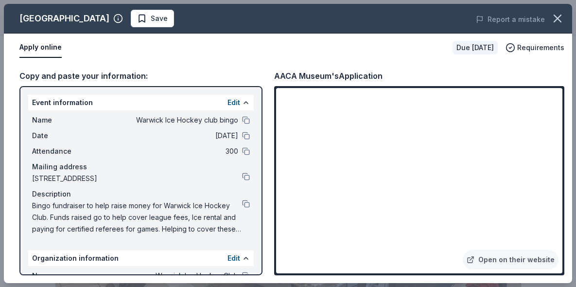
scroll to position [114, 0]
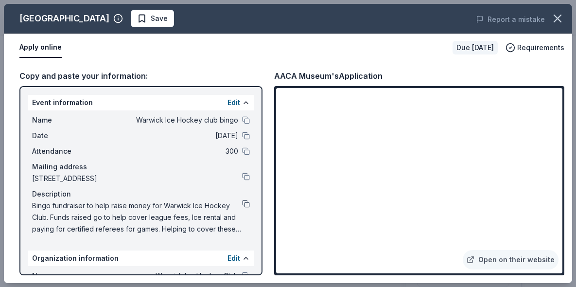
click at [245, 206] on button at bounding box center [246, 204] width 8 height 8
click at [491, 260] on link "Open on their website" at bounding box center [511, 259] width 96 height 19
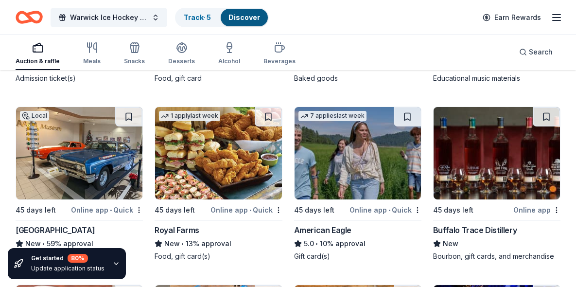
scroll to position [1542, 0]
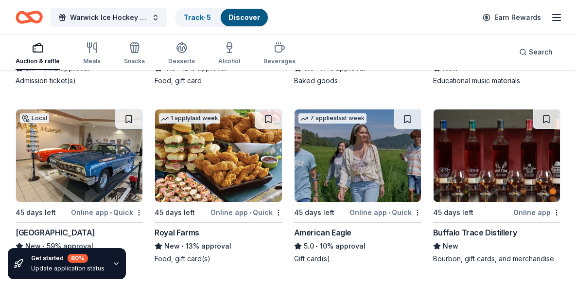
click at [207, 151] on img at bounding box center [218, 155] width 126 height 92
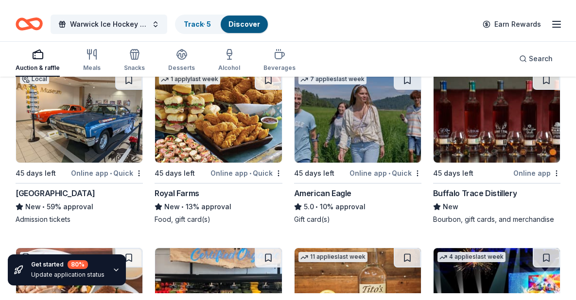
scroll to position [1600, 0]
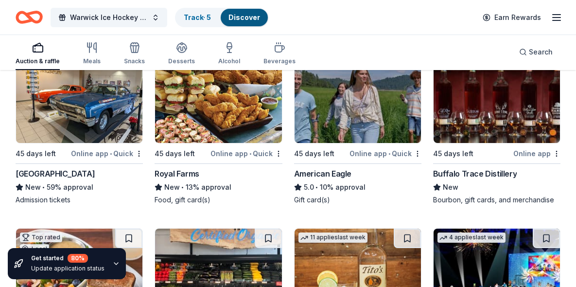
click at [463, 140] on img at bounding box center [496, 97] width 126 height 92
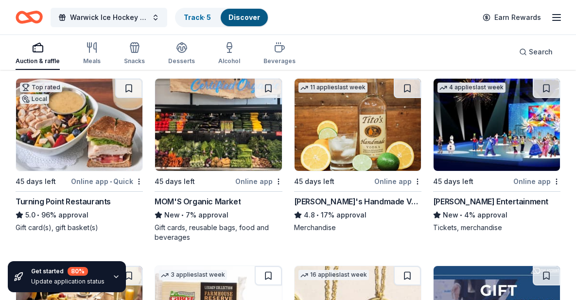
scroll to position [1750, 0]
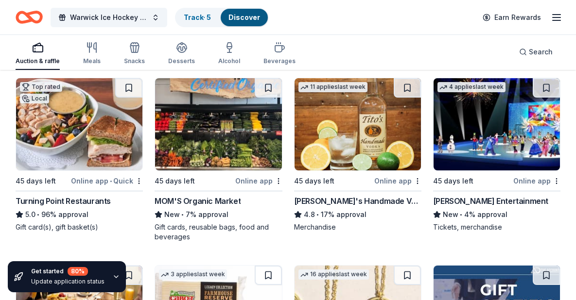
click at [110, 167] on img at bounding box center [79, 124] width 126 height 92
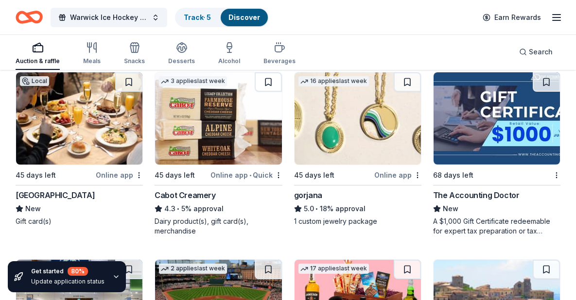
scroll to position [1946, 0]
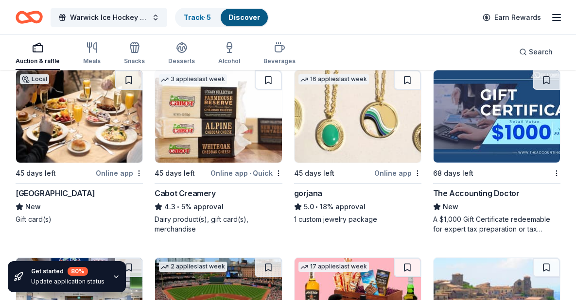
click at [125, 173] on div "Online app" at bounding box center [119, 173] width 47 height 12
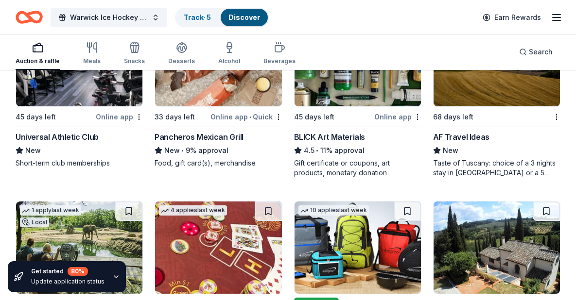
scroll to position [2374, 0]
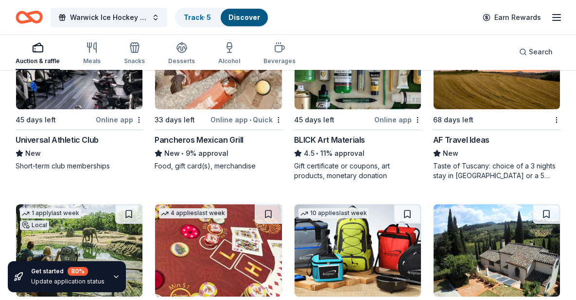
click at [74, 144] on div "Universal Athletic Club" at bounding box center [57, 140] width 83 height 12
click at [205, 18] on link "Track · 5" at bounding box center [197, 17] width 27 height 8
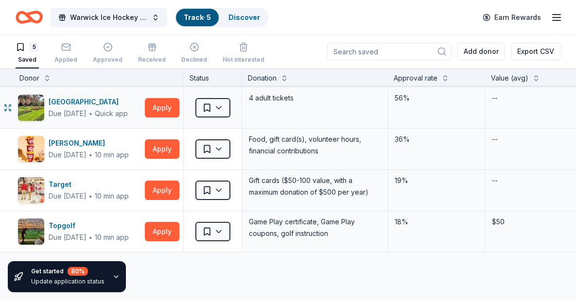
scroll to position [40, 3]
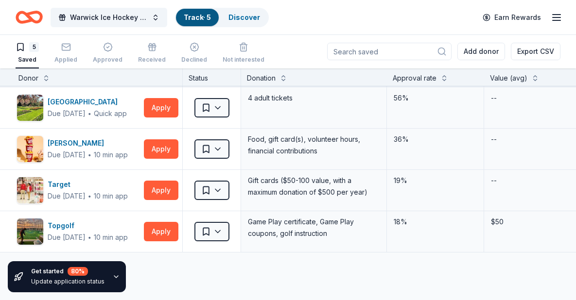
click at [82, 61] on div "5 Saved Applied Approved Received Declined Not interested" at bounding box center [140, 53] width 249 height 30
click at [76, 61] on div "Applied" at bounding box center [65, 60] width 23 height 8
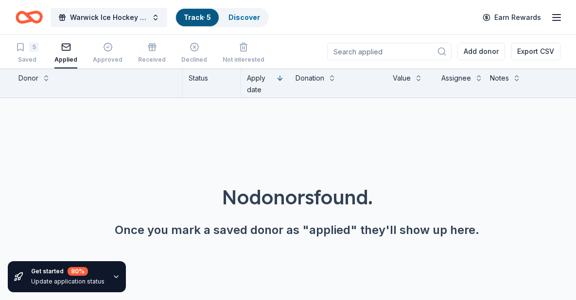
scroll to position [0, 3]
click at [108, 56] on div "Approved" at bounding box center [108, 53] width 30 height 21
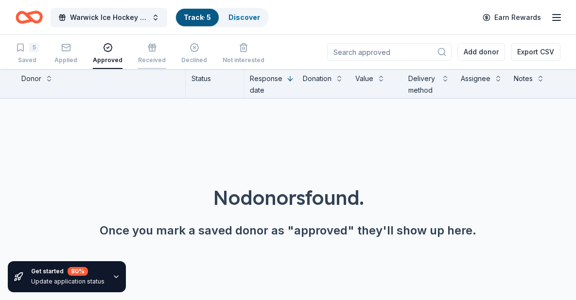
click at [140, 58] on div "Received" at bounding box center [152, 60] width 28 height 8
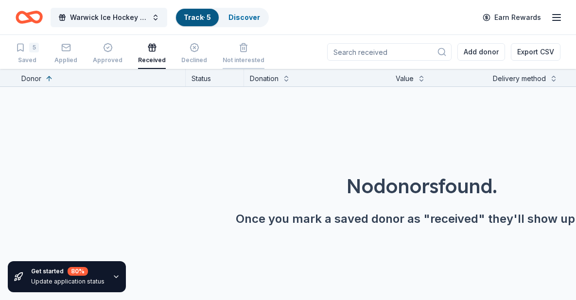
click at [240, 53] on div "Not interested" at bounding box center [244, 53] width 42 height 21
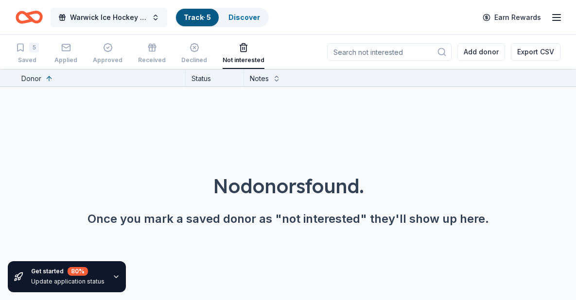
click at [157, 21] on button "Warwick Ice Hockey club bingo" at bounding box center [109, 17] width 117 height 19
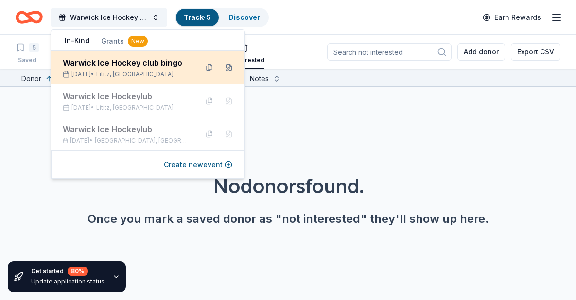
click at [172, 68] on div "Warwick Ice Hockey club bingo" at bounding box center [126, 63] width 127 height 12
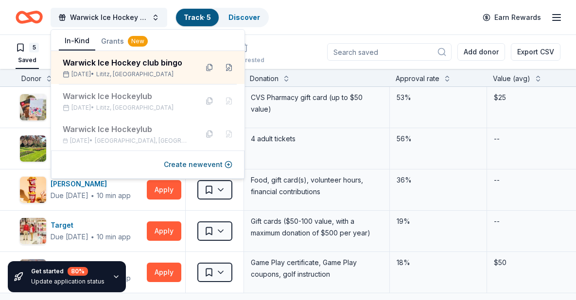
click at [282, 33] on div "Warwick Ice Hockey club bingo Track · 5 Discover Earn Rewards" at bounding box center [288, 17] width 576 height 35
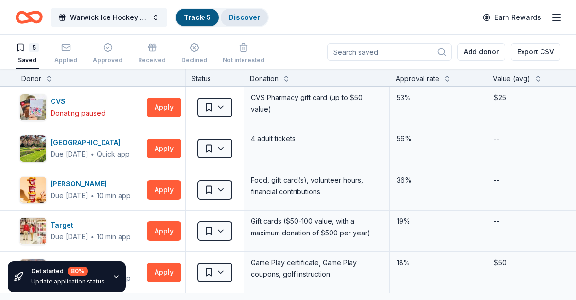
click at [235, 18] on link "Discover" at bounding box center [244, 17] width 32 height 8
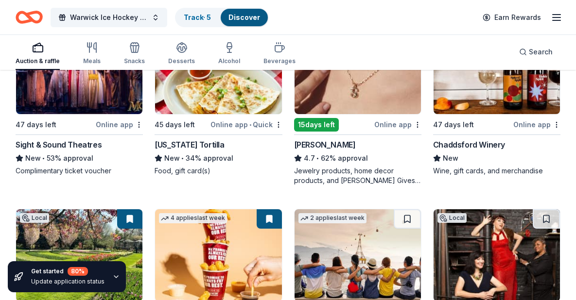
scroll to position [346, 0]
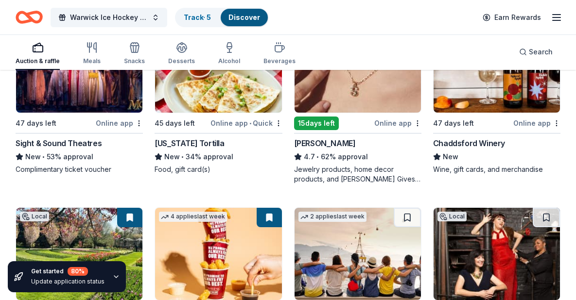
click at [70, 110] on img at bounding box center [79, 66] width 126 height 92
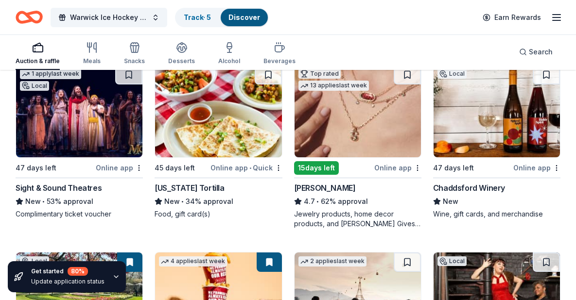
scroll to position [299, 0]
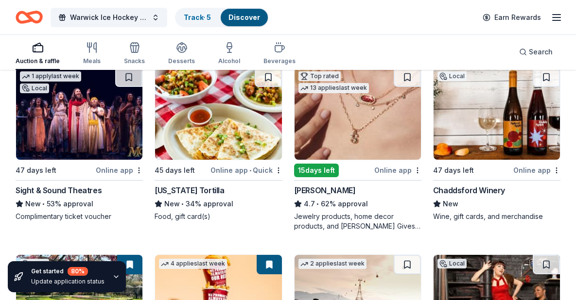
click at [392, 170] on div "Online app" at bounding box center [397, 170] width 47 height 12
click at [521, 173] on div "Online app" at bounding box center [536, 170] width 47 height 12
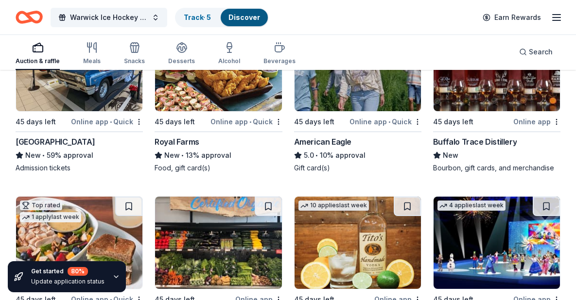
scroll to position [1632, 0]
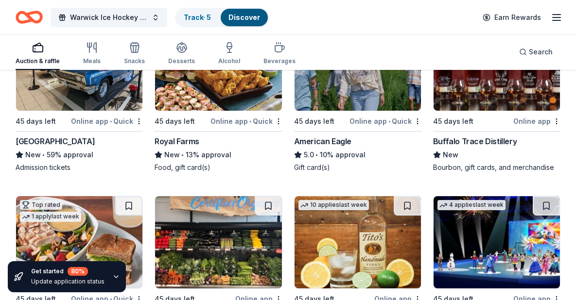
click at [366, 121] on div "Online app • Quick" at bounding box center [385, 121] width 72 height 12
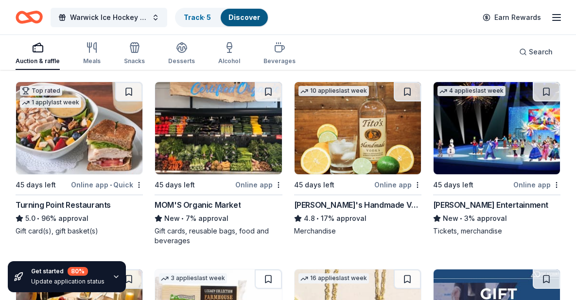
scroll to position [1747, 0]
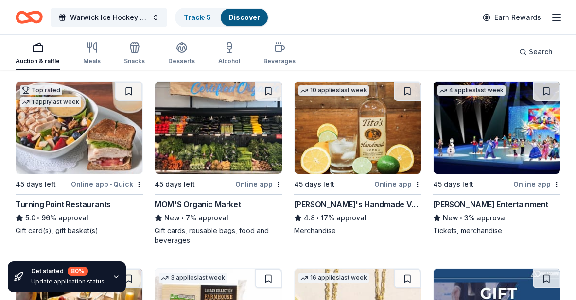
click at [383, 183] on div "Online app" at bounding box center [397, 184] width 47 height 12
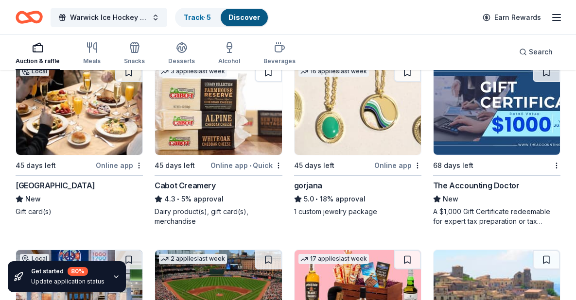
scroll to position [1954, 0]
click at [386, 166] on div "Online app" at bounding box center [397, 165] width 47 height 12
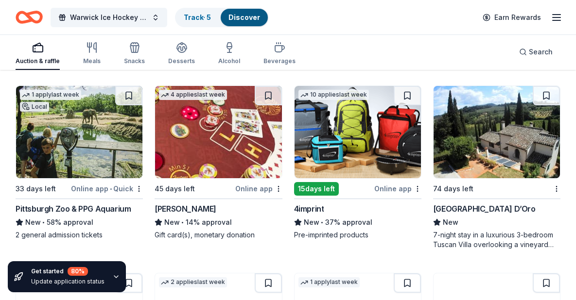
scroll to position [2493, 0]
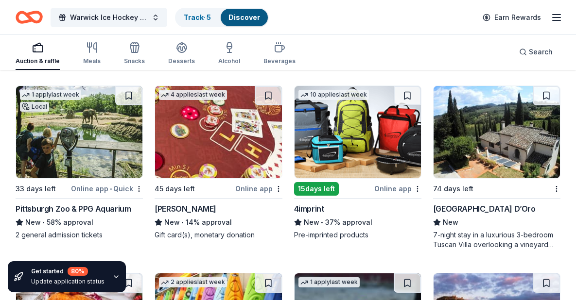
click at [183, 210] on div "[PERSON_NAME]" at bounding box center [186, 209] width 62 height 12
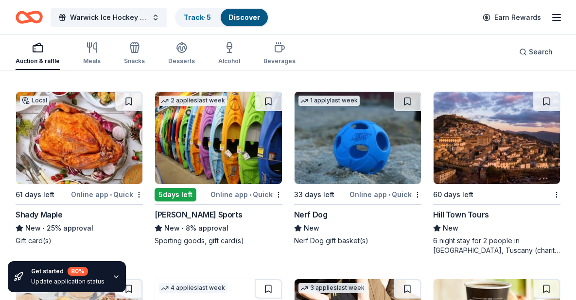
scroll to position [2675, 0]
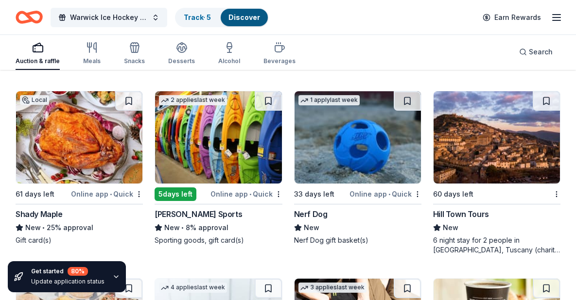
click at [98, 195] on div "Online app • Quick" at bounding box center [107, 194] width 72 height 12
click at [229, 191] on div "Online app • Quick" at bounding box center [246, 194] width 72 height 12
click at [356, 196] on div "Online app • Quick" at bounding box center [385, 194] width 72 height 12
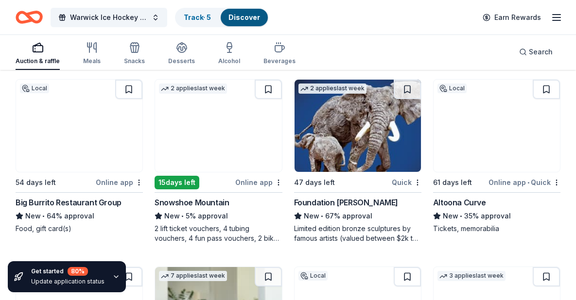
scroll to position [3052, 0]
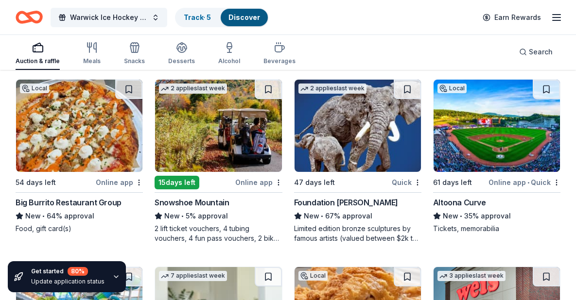
click at [178, 184] on div "15 days left" at bounding box center [177, 183] width 45 height 14
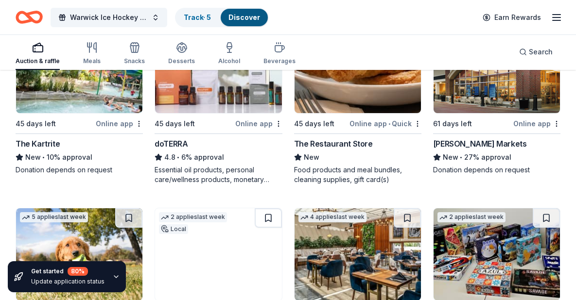
scroll to position [3297, 0]
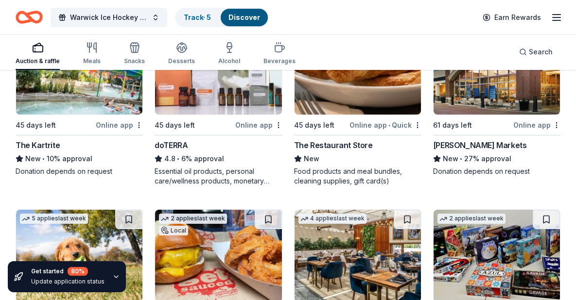
click at [521, 127] on div "Online app" at bounding box center [536, 125] width 47 height 12
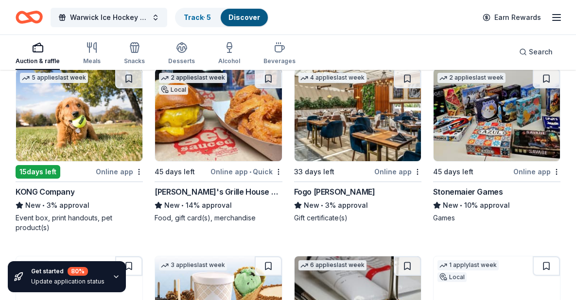
scroll to position [3440, 0]
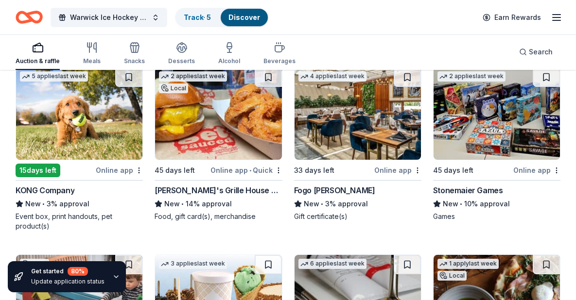
click at [119, 173] on div "Online app" at bounding box center [119, 170] width 47 height 12
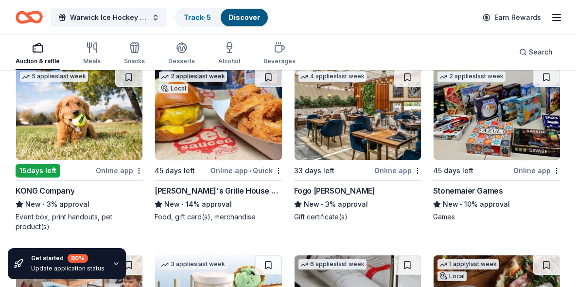
click at [370, 0] on div "Warwick Ice Hockey club bingo Track · 5 Discover Earn Rewards" at bounding box center [288, 17] width 576 height 35
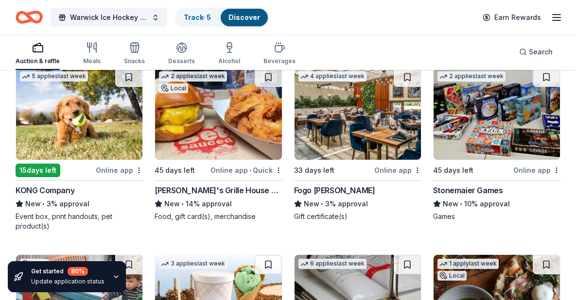
click at [225, 192] on div "Arooga's Grille House & Sports Bar" at bounding box center [218, 191] width 127 height 12
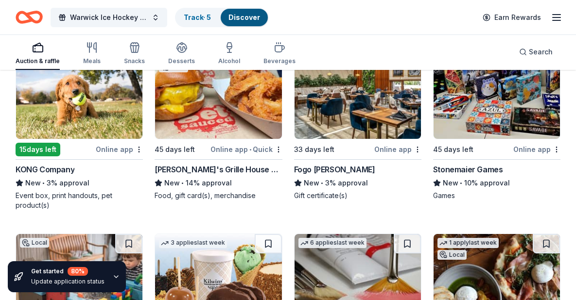
scroll to position [3458, 0]
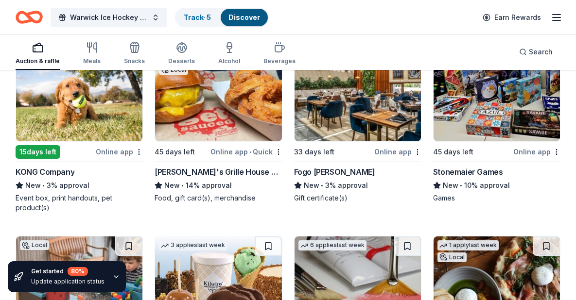
click at [457, 173] on div "Stonemaier Games" at bounding box center [468, 172] width 70 height 12
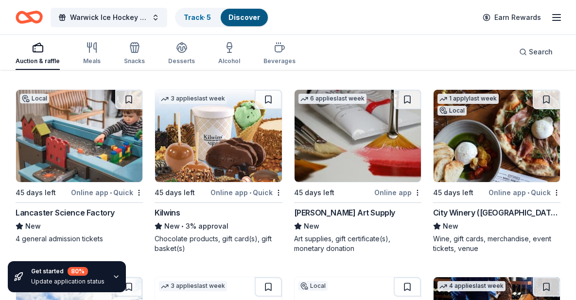
scroll to position [3605, 0]
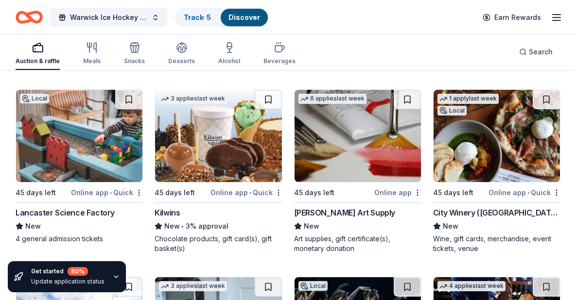
click at [106, 191] on div "Online app • Quick" at bounding box center [107, 193] width 72 height 12
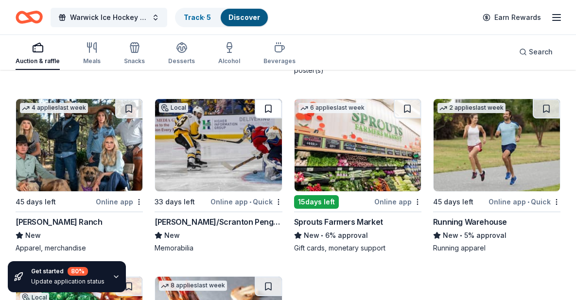
scroll to position [3971, 0]
click at [201, 216] on div "Wilkes-Barre/Scranton Penguins" at bounding box center [218, 222] width 127 height 12
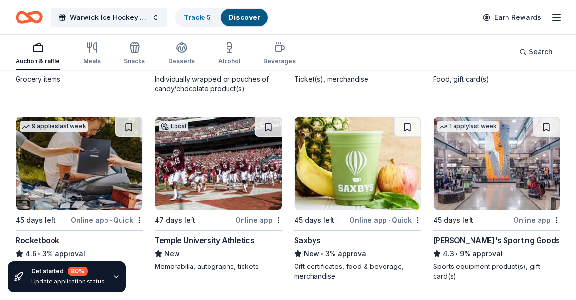
scroll to position [4496, 0]
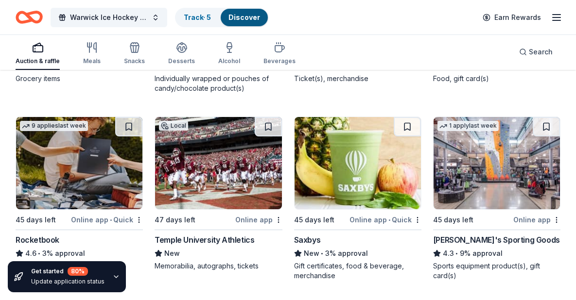
click at [484, 234] on div "Dick's Sporting Goods" at bounding box center [496, 240] width 127 height 12
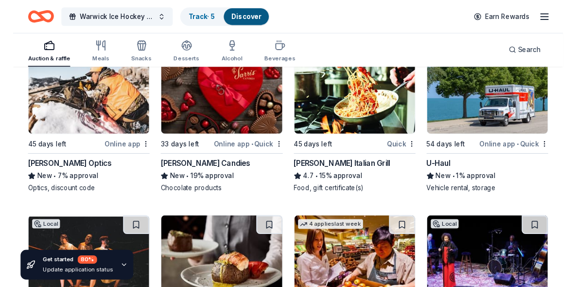
scroll to position [5117, 0]
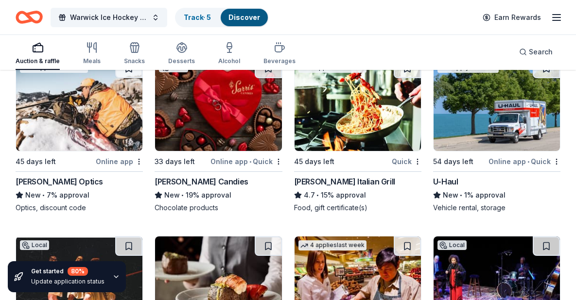
click at [336, 176] on div "Carrabba's Italian Grill" at bounding box center [344, 182] width 101 height 12
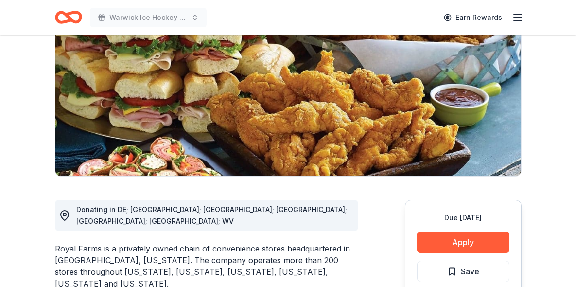
scroll to position [122, 0]
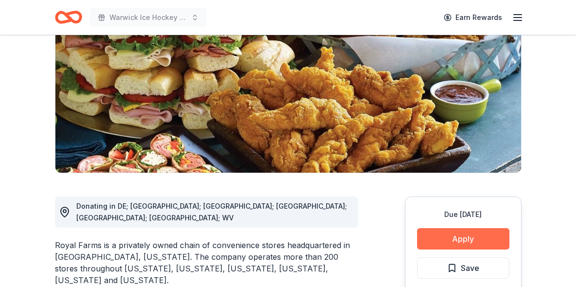
click at [436, 236] on button "Apply" at bounding box center [463, 238] width 92 height 21
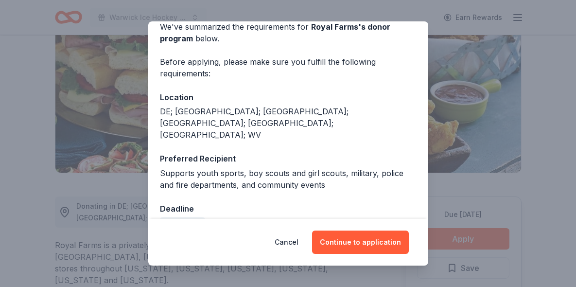
scroll to position [47, 0]
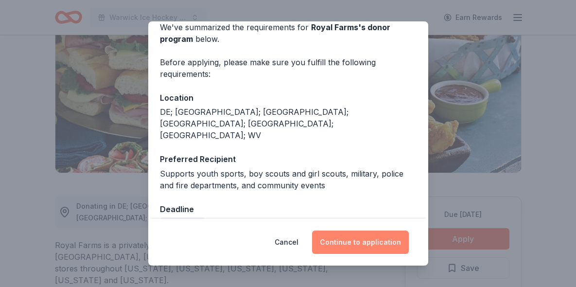
click at [363, 239] on button "Continue to application" at bounding box center [360, 241] width 97 height 23
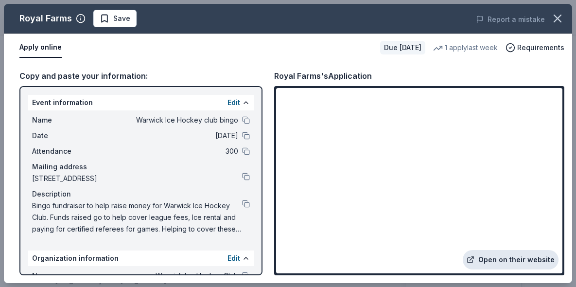
click at [503, 261] on link "Open on their website" at bounding box center [511, 259] width 96 height 19
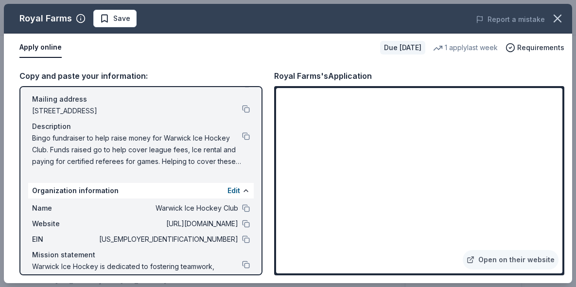
scroll to position [69, 0]
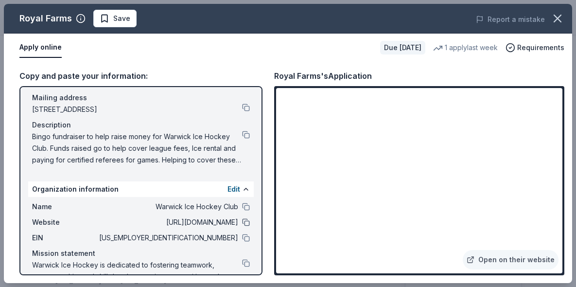
click at [245, 223] on button at bounding box center [246, 222] width 8 height 8
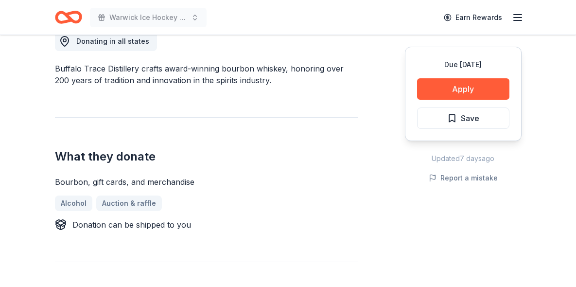
scroll to position [287, 0]
click at [466, 94] on button "Apply" at bounding box center [463, 88] width 92 height 21
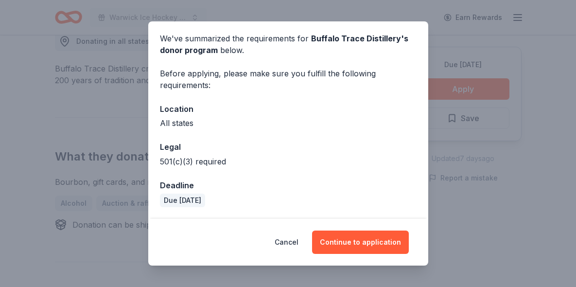
scroll to position [35, 0]
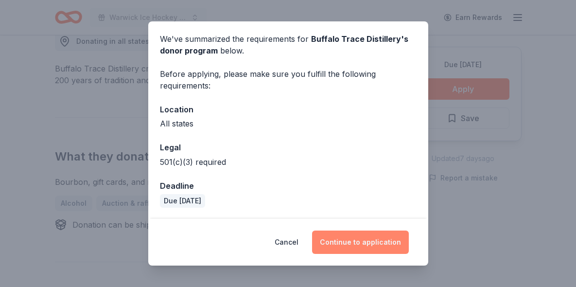
click at [357, 237] on button "Continue to application" at bounding box center [360, 241] width 97 height 23
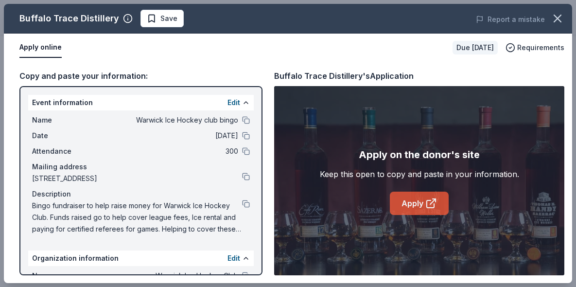
click at [407, 195] on link "Apply" at bounding box center [419, 202] width 59 height 23
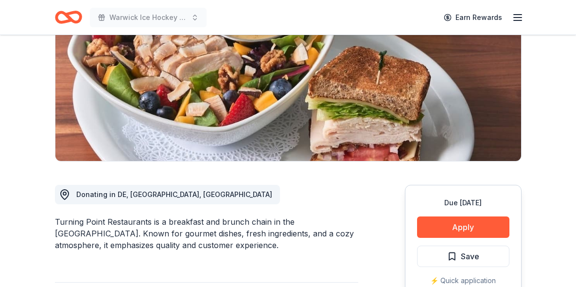
scroll to position [135, 0]
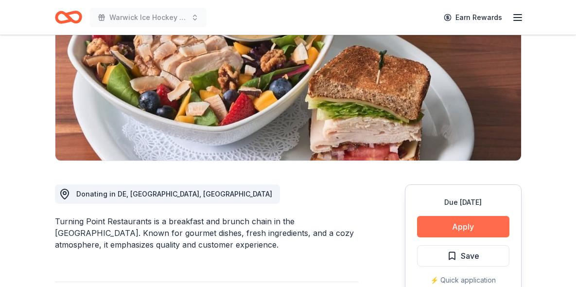
click at [433, 220] on button "Apply" at bounding box center [463, 226] width 92 height 21
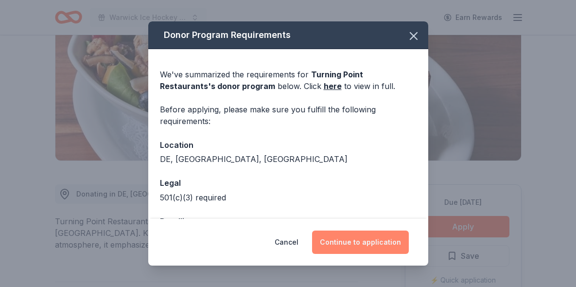
click at [344, 241] on button "Continue to application" at bounding box center [360, 241] width 97 height 23
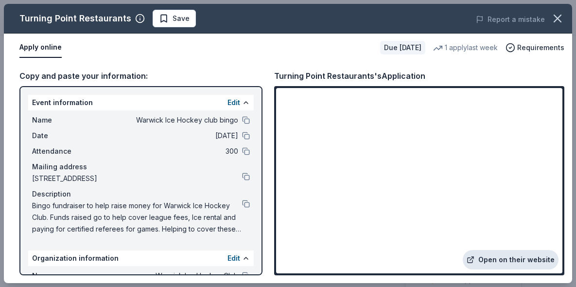
click at [493, 258] on link "Open on their website" at bounding box center [511, 259] width 96 height 19
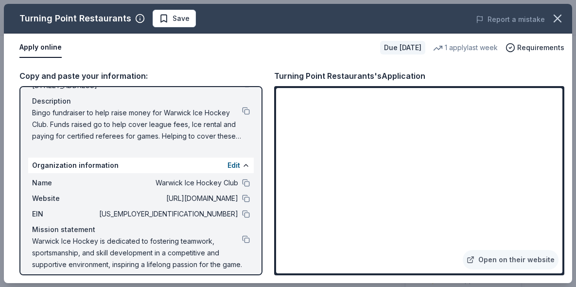
scroll to position [98, 0]
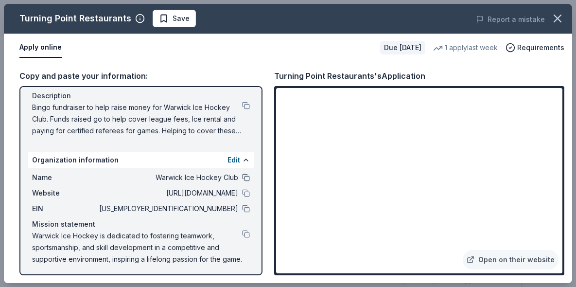
click at [243, 175] on button at bounding box center [246, 177] width 8 height 8
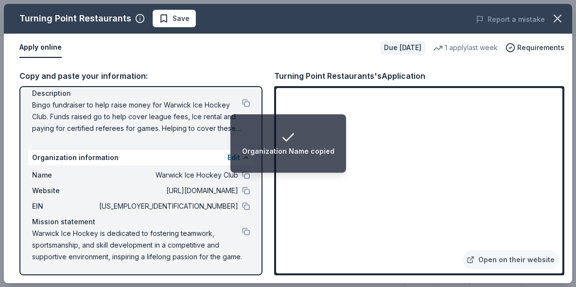
scroll to position [101, 0]
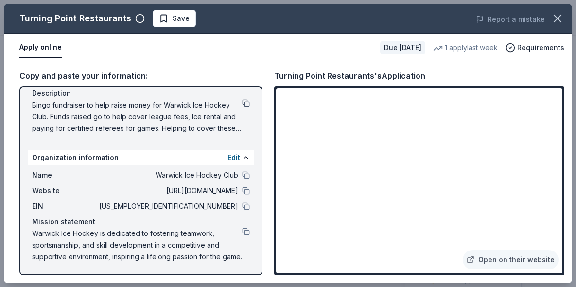
click at [244, 105] on button at bounding box center [246, 103] width 8 height 8
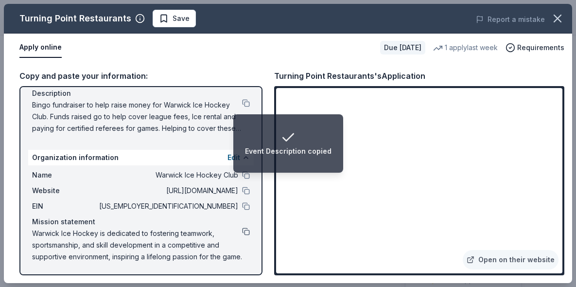
click at [243, 234] on button at bounding box center [246, 231] width 8 height 8
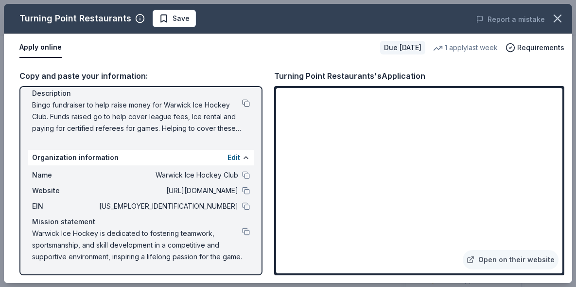
click at [245, 106] on button at bounding box center [246, 103] width 8 height 8
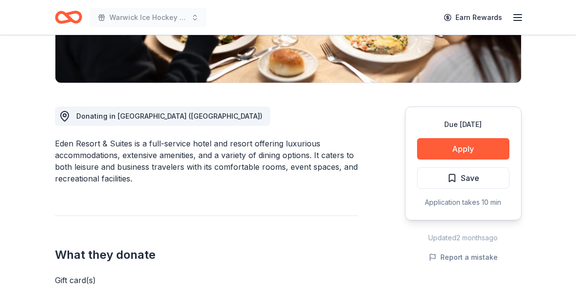
scroll to position [213, 0]
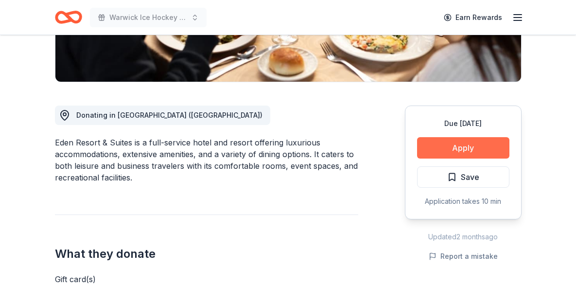
click at [446, 149] on button "Apply" at bounding box center [463, 147] width 92 height 21
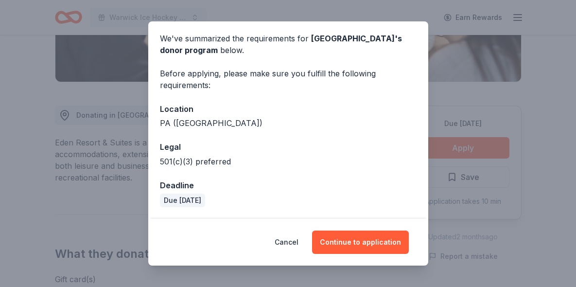
scroll to position [35, 0]
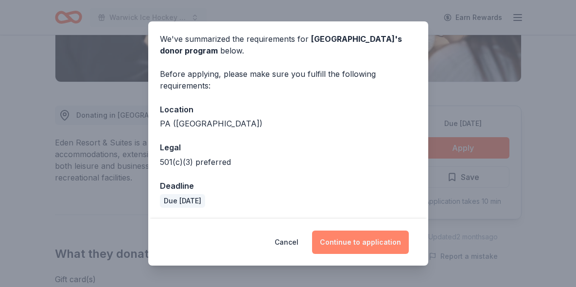
click at [352, 238] on button "Continue to application" at bounding box center [360, 241] width 97 height 23
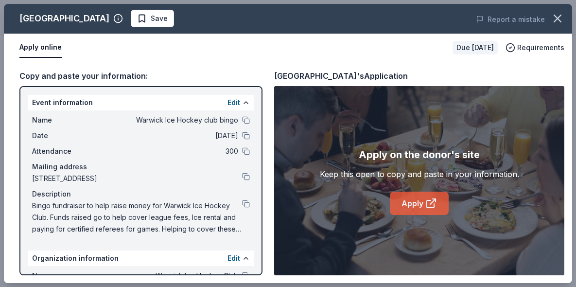
click at [392, 202] on link "Apply" at bounding box center [419, 202] width 59 height 23
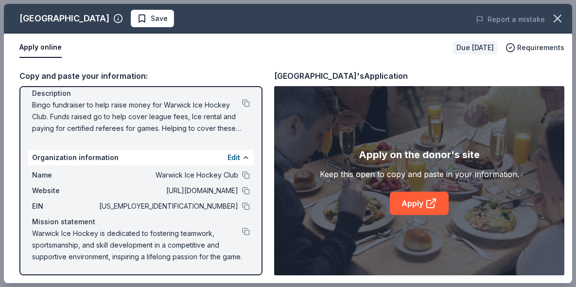
scroll to position [101, 0]
click at [246, 196] on div "Name Warwick Ice Hockey Club Website [URL][DOMAIN_NAME] EIN [US_EMPLOYER_IDENTI…" at bounding box center [140, 215] width 225 height 101
click at [246, 192] on button at bounding box center [246, 191] width 8 height 8
click at [245, 230] on button at bounding box center [246, 231] width 8 height 8
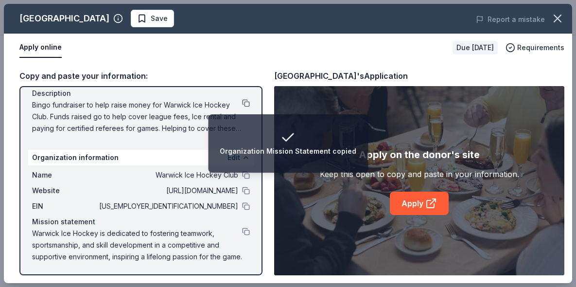
click at [247, 99] on button at bounding box center [246, 103] width 8 height 8
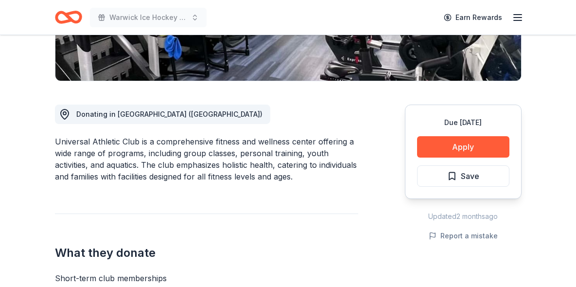
scroll to position [221, 0]
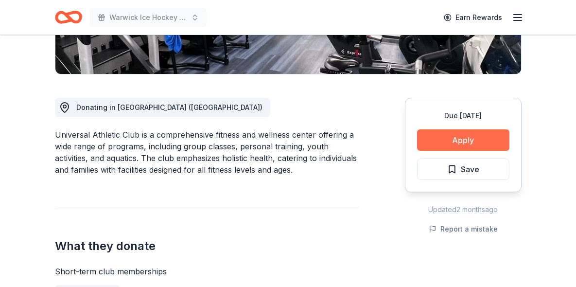
click at [438, 137] on button "Apply" at bounding box center [463, 139] width 92 height 21
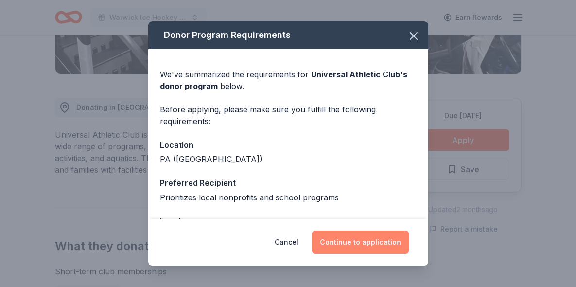
click at [360, 240] on button "Continue to application" at bounding box center [360, 241] width 97 height 23
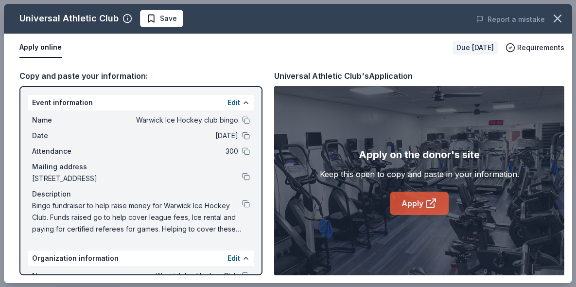
click at [416, 206] on link "Apply" at bounding box center [419, 202] width 59 height 23
click at [246, 206] on button at bounding box center [246, 204] width 8 height 8
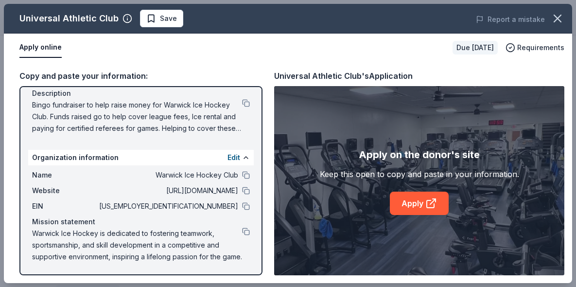
scroll to position [101, 0]
click at [244, 229] on button at bounding box center [246, 231] width 8 height 8
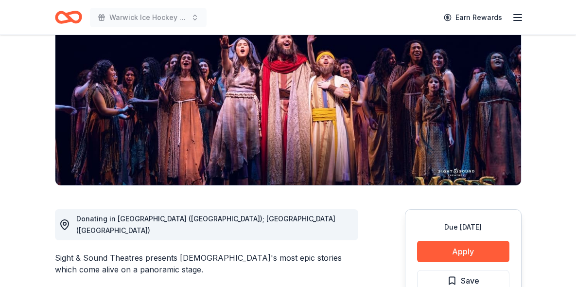
scroll to position [114, 0]
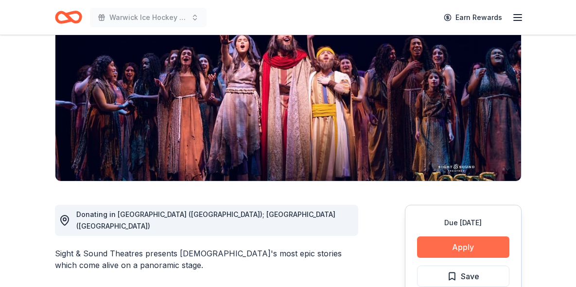
click at [482, 247] on button "Apply" at bounding box center [463, 246] width 92 height 21
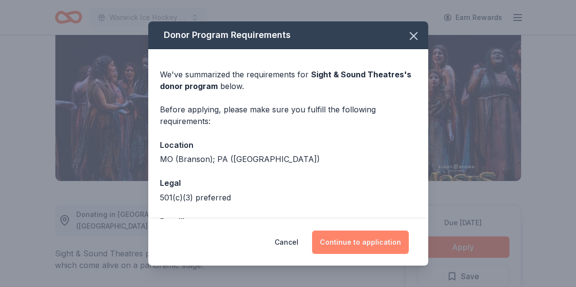
click at [367, 243] on button "Continue to application" at bounding box center [360, 241] width 97 height 23
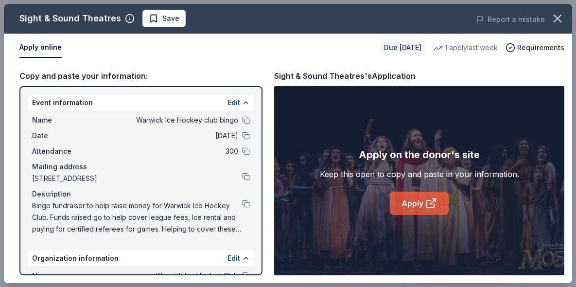
click at [423, 198] on link "Apply" at bounding box center [419, 202] width 59 height 23
click at [243, 205] on button at bounding box center [246, 204] width 8 height 8
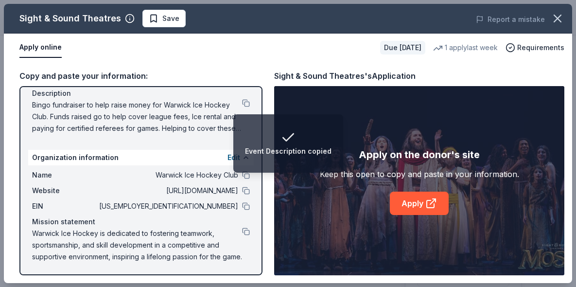
scroll to position [101, 0]
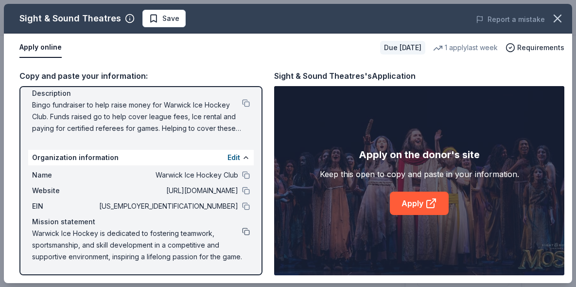
click at [247, 232] on button at bounding box center [246, 231] width 8 height 8
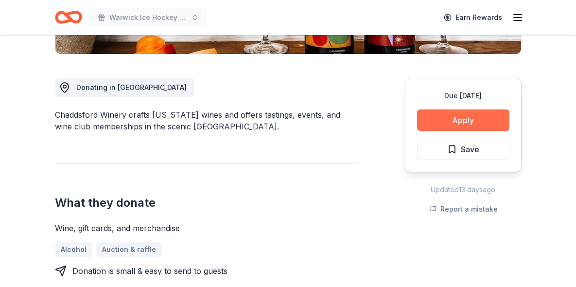
scroll to position [243, 0]
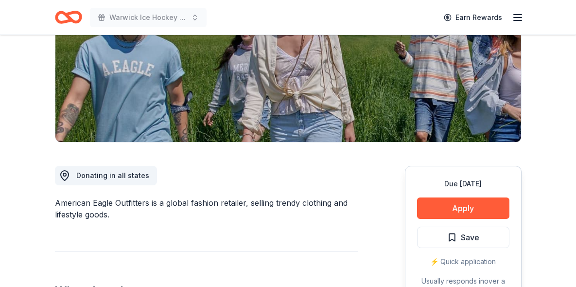
scroll to position [149, 0]
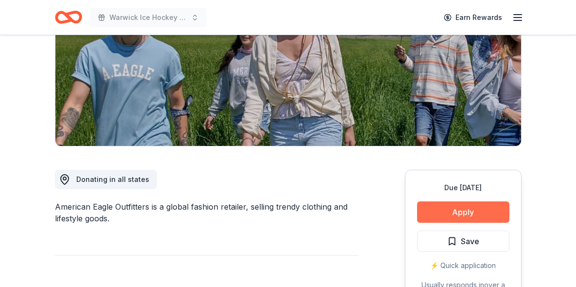
click at [451, 208] on button "Apply" at bounding box center [463, 211] width 92 height 21
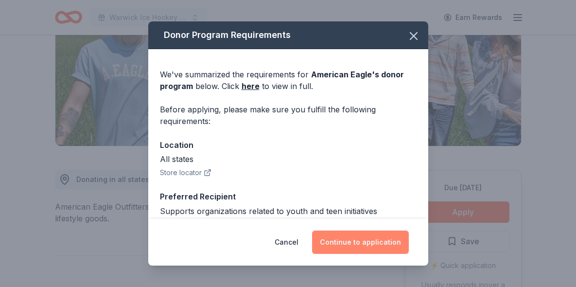
click at [376, 239] on button "Continue to application" at bounding box center [360, 241] width 97 height 23
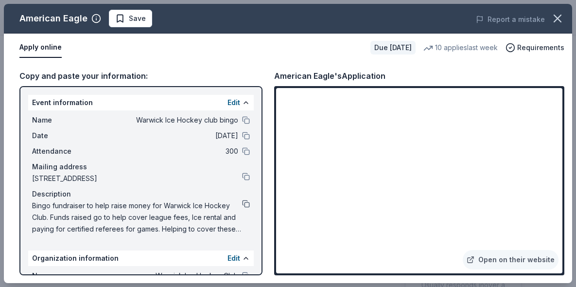
click at [243, 203] on button at bounding box center [246, 204] width 8 height 8
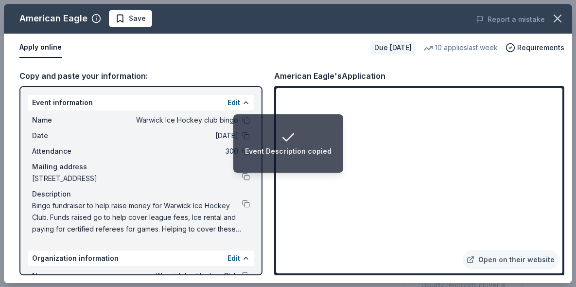
click at [195, 97] on div "Event information Edit" at bounding box center [140, 103] width 225 height 16
click at [205, 74] on div "Copy and paste your information:" at bounding box center [140, 75] width 243 height 13
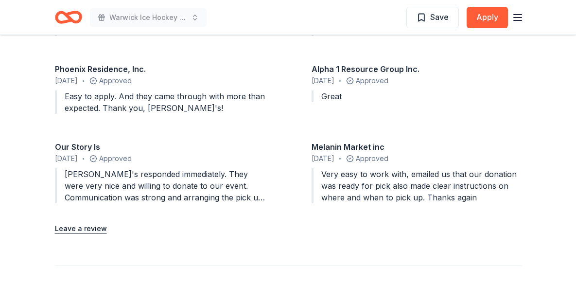
scroll to position [1022, 0]
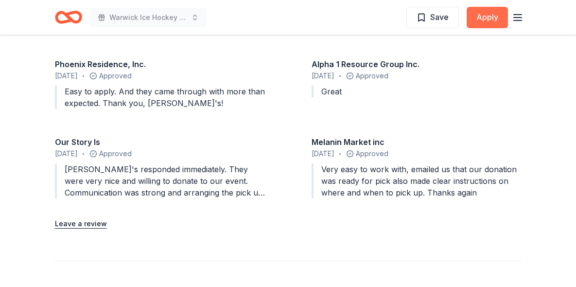
click at [485, 13] on button "Apply" at bounding box center [487, 17] width 41 height 21
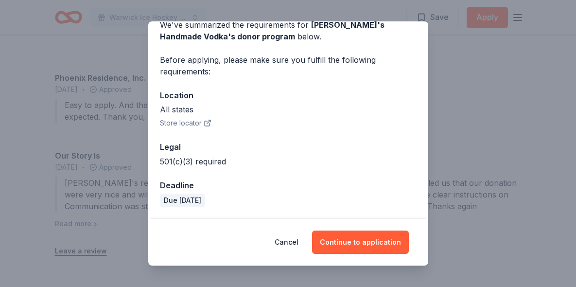
scroll to position [49, 0]
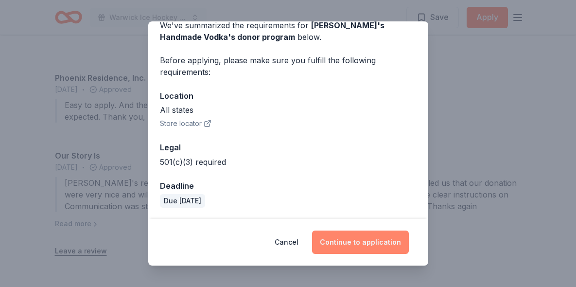
click at [353, 248] on button "Continue to application" at bounding box center [360, 241] width 97 height 23
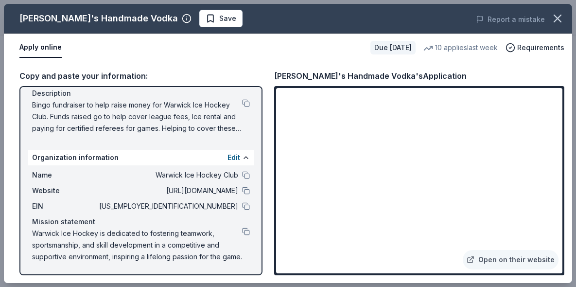
scroll to position [101, 0]
click at [246, 177] on button at bounding box center [246, 175] width 8 height 8
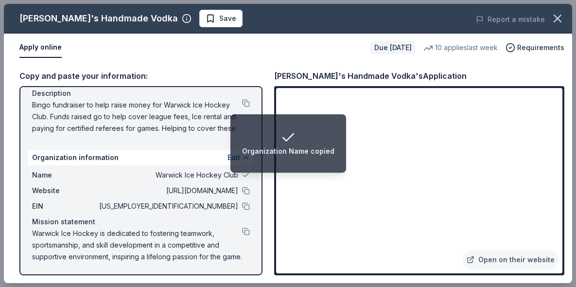
click at [240, 195] on div "Website [URL][DOMAIN_NAME]" at bounding box center [141, 191] width 218 height 12
click at [245, 195] on div "Website [URL][DOMAIN_NAME]" at bounding box center [141, 191] width 218 height 12
click at [245, 191] on button at bounding box center [246, 191] width 8 height 8
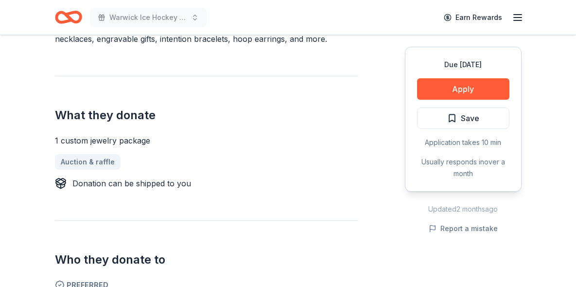
scroll to position [327, 0]
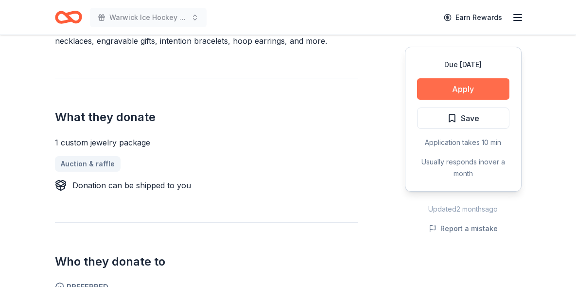
click at [445, 87] on button "Apply" at bounding box center [463, 88] width 92 height 21
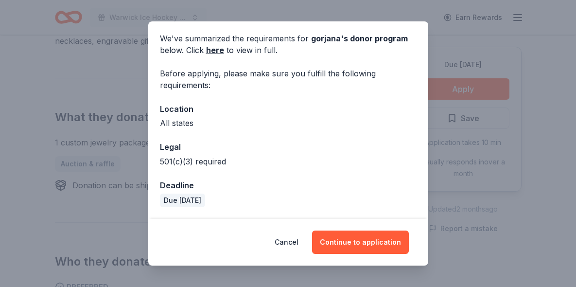
scroll to position [35, 0]
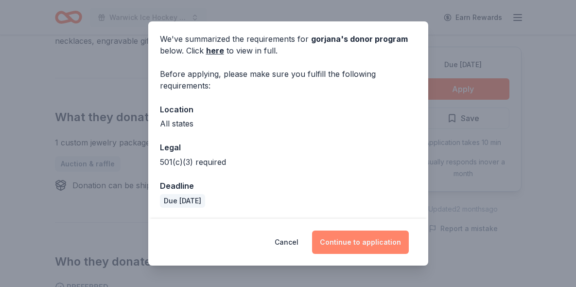
click at [349, 238] on button "Continue to application" at bounding box center [360, 241] width 97 height 23
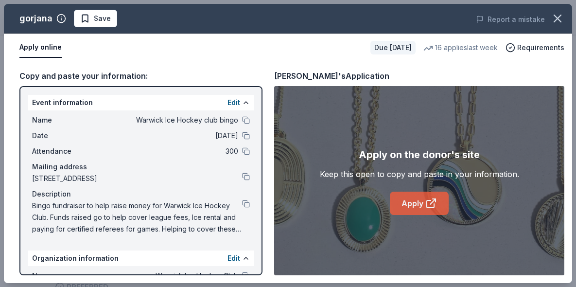
click at [404, 204] on link "Apply" at bounding box center [419, 202] width 59 height 23
click at [246, 206] on button at bounding box center [246, 204] width 8 height 8
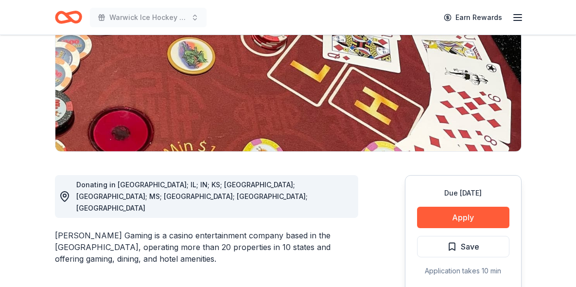
scroll to position [145, 0]
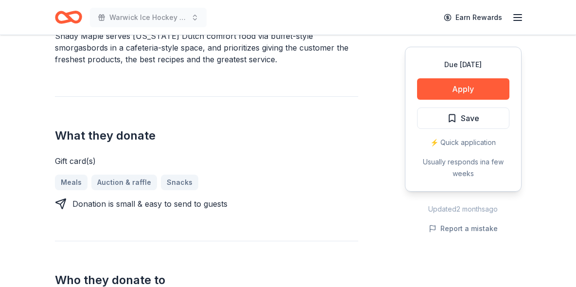
scroll to position [310, 0]
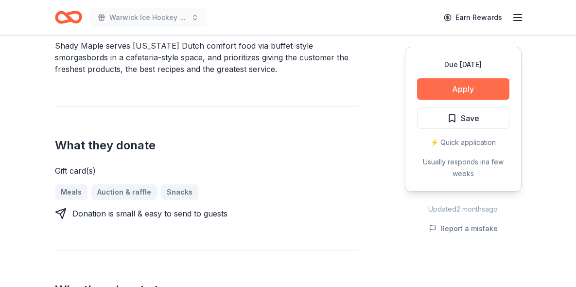
click at [473, 81] on button "Apply" at bounding box center [463, 88] width 92 height 21
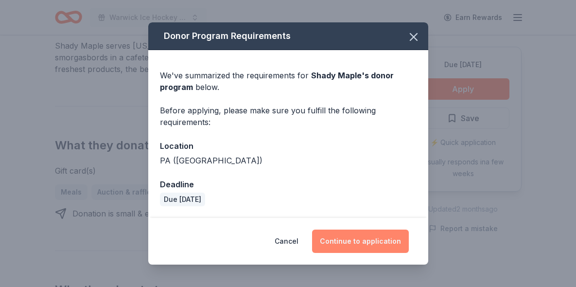
click at [335, 247] on button "Continue to application" at bounding box center [360, 240] width 97 height 23
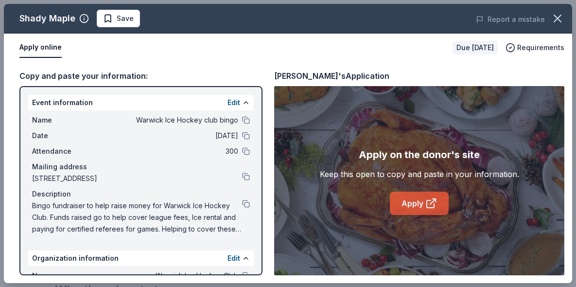
click at [416, 207] on link "Apply" at bounding box center [419, 202] width 59 height 23
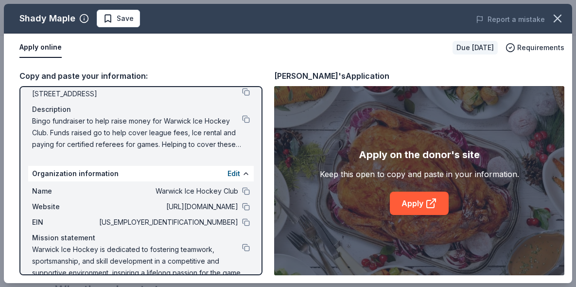
scroll to position [86, 0]
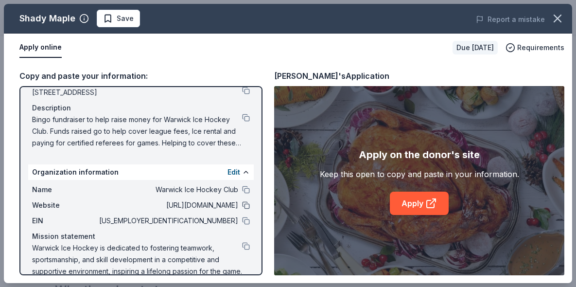
click at [247, 208] on button at bounding box center [246, 205] width 8 height 8
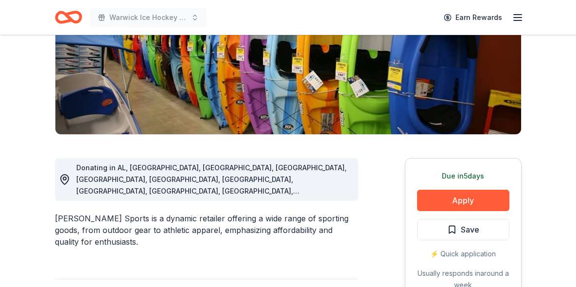
scroll to position [162, 0]
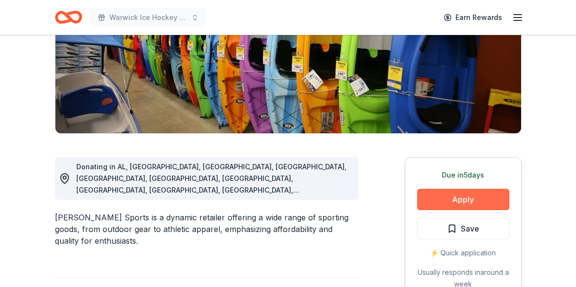
click at [442, 202] on button "Apply" at bounding box center [463, 199] width 92 height 21
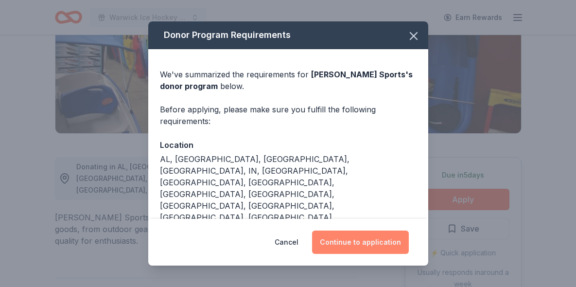
click at [352, 246] on button "Continue to application" at bounding box center [360, 241] width 97 height 23
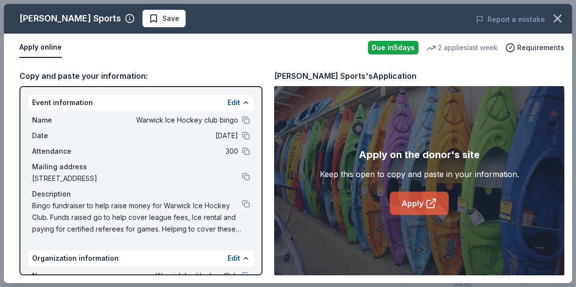
click at [408, 202] on link "Apply" at bounding box center [419, 202] width 59 height 23
click at [244, 205] on button at bounding box center [246, 204] width 8 height 8
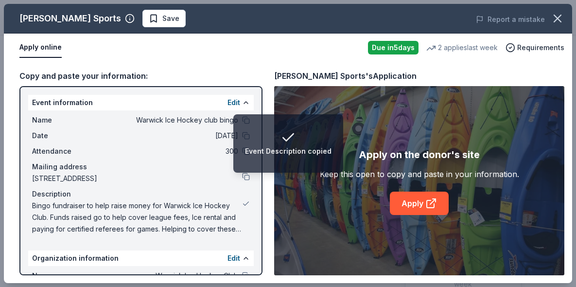
click at [401, 2] on div "[PERSON_NAME] Sports Save Report a mistake Apply online Due [DATE] 2 applies la…" at bounding box center [288, 143] width 576 height 287
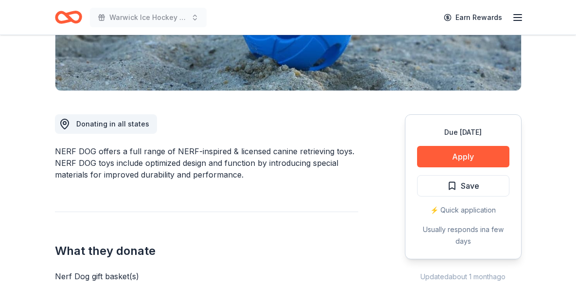
scroll to position [206, 0]
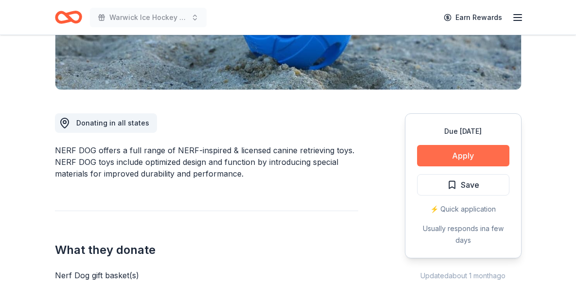
click at [432, 152] on button "Apply" at bounding box center [463, 155] width 92 height 21
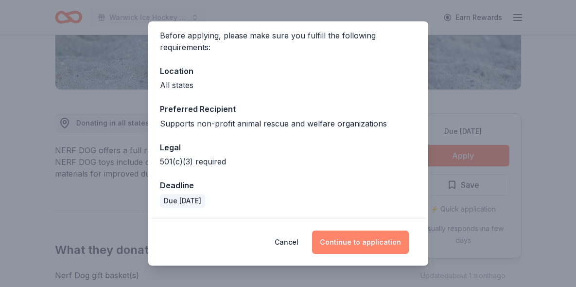
scroll to position [73, 0]
click at [352, 242] on button "Continue to application" at bounding box center [360, 241] width 97 height 23
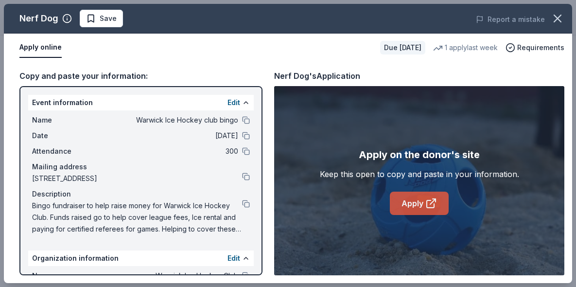
click at [426, 195] on link "Apply" at bounding box center [419, 202] width 59 height 23
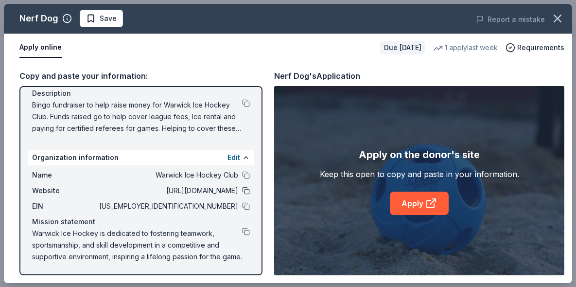
scroll to position [101, 0]
click at [245, 193] on button at bounding box center [246, 191] width 8 height 8
click at [243, 105] on button at bounding box center [246, 103] width 8 height 8
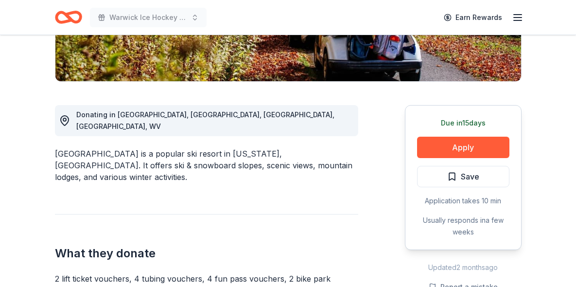
scroll to position [214, 0]
click at [444, 146] on button "Apply" at bounding box center [463, 147] width 92 height 21
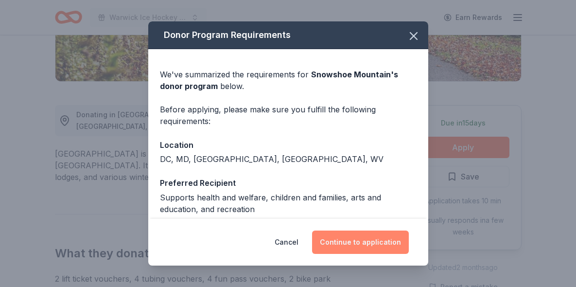
click at [348, 240] on button "Continue to application" at bounding box center [360, 241] width 97 height 23
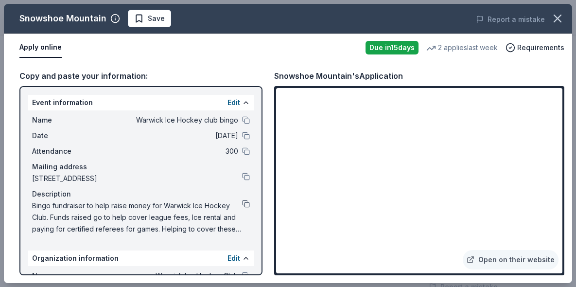
click at [248, 204] on button at bounding box center [246, 204] width 8 height 8
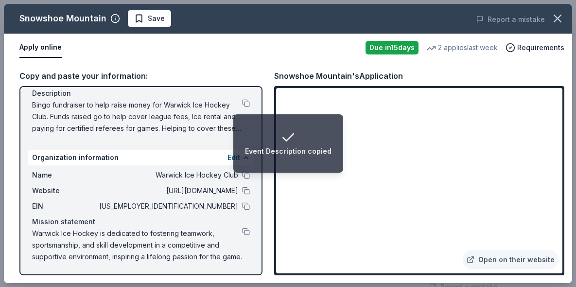
scroll to position [101, 0]
click at [246, 192] on button at bounding box center [246, 191] width 8 height 8
click at [325, 146] on div "Organization Website copied" at bounding box center [288, 151] width 100 height 12
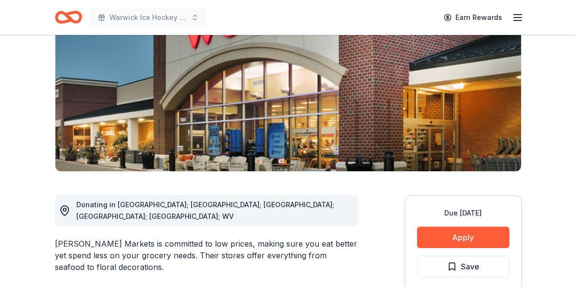
scroll to position [125, 0]
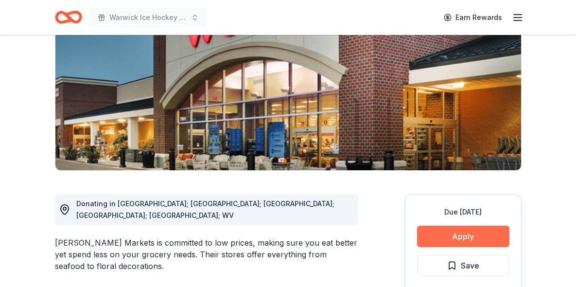
click at [460, 233] on button "Apply" at bounding box center [463, 235] width 92 height 21
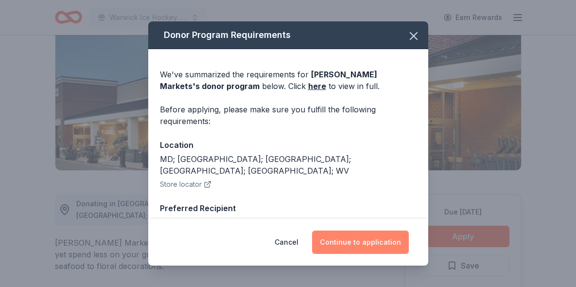
click at [332, 238] on button "Continue to application" at bounding box center [360, 241] width 97 height 23
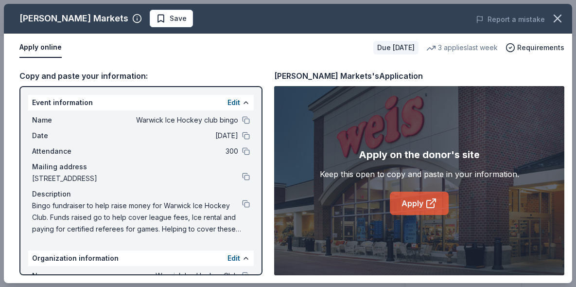
click at [417, 210] on link "Apply" at bounding box center [419, 202] width 59 height 23
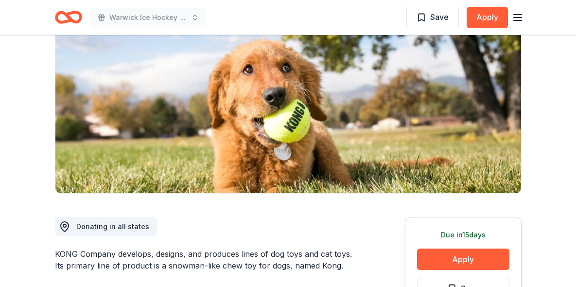
scroll to position [104, 0]
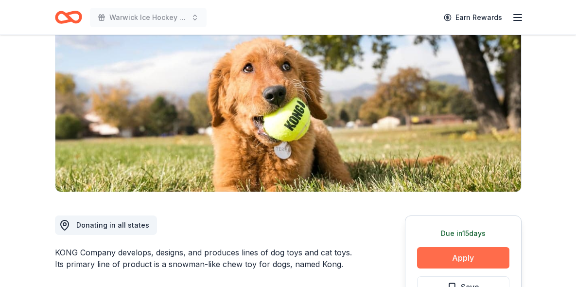
click at [435, 257] on button "Apply" at bounding box center [463, 257] width 92 height 21
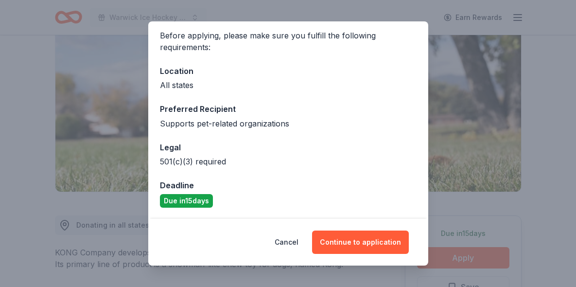
scroll to position [73, 0]
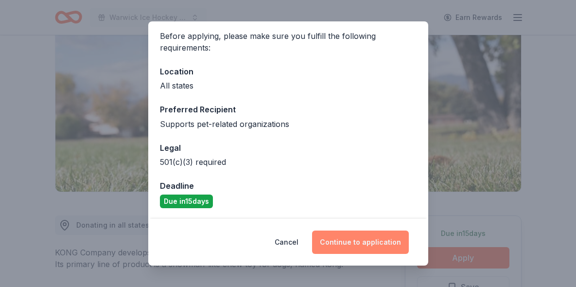
click at [355, 250] on button "Continue to application" at bounding box center [360, 241] width 97 height 23
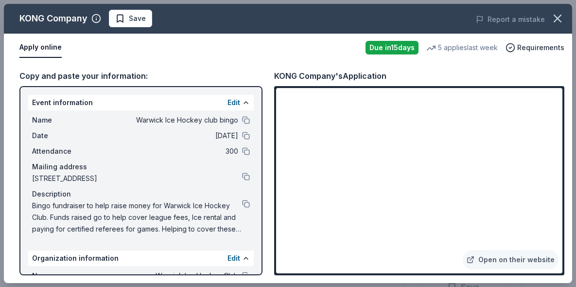
click at [244, 210] on div "Bingo fundraiser to help raise money for Warwick Ice Hockey Club. Funds raised …" at bounding box center [141, 217] width 218 height 35
click at [244, 205] on button at bounding box center [246, 204] width 8 height 8
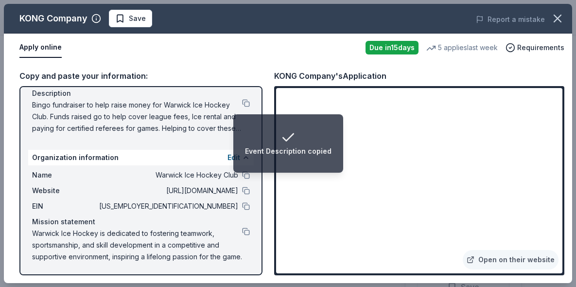
scroll to position [101, 0]
click at [245, 196] on div "Website http://warwickicehockey.com/" at bounding box center [141, 191] width 218 height 12
click at [249, 232] on button at bounding box center [246, 231] width 8 height 8
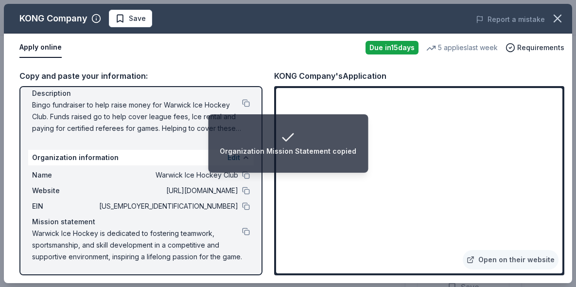
click at [250, 105] on div "Name Warwick Ice Hockey club bingo Date 10/24/25 Attendance 300 Mailing address…" at bounding box center [140, 74] width 225 height 128
click at [247, 104] on button at bounding box center [246, 103] width 8 height 8
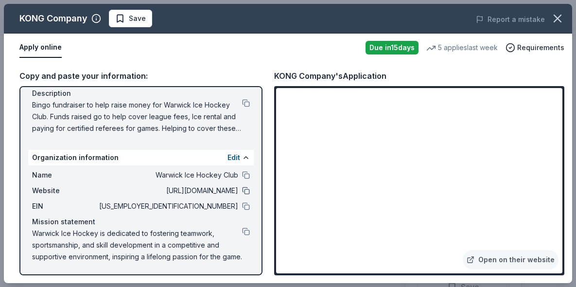
click at [246, 191] on button at bounding box center [246, 191] width 8 height 8
click at [254, 232] on div "Event information Edit Name Warwick Ice Hockey club bingo Date 10/24/25 Attenda…" at bounding box center [140, 180] width 243 height 189
click at [246, 231] on button at bounding box center [246, 231] width 8 height 8
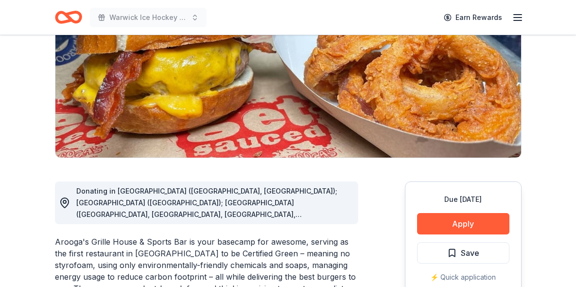
scroll to position [139, 0]
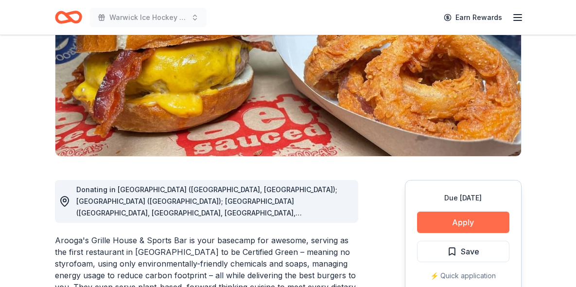
click at [449, 230] on button "Apply" at bounding box center [463, 221] width 92 height 21
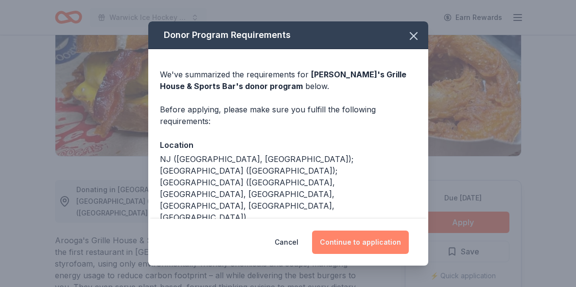
click at [363, 243] on button "Continue to application" at bounding box center [360, 241] width 97 height 23
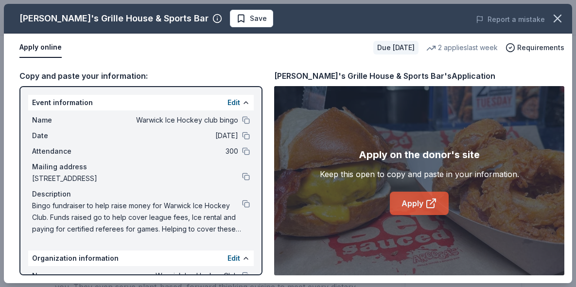
click at [431, 208] on icon at bounding box center [431, 203] width 12 height 12
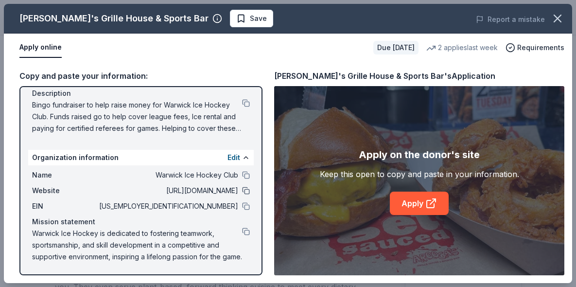
scroll to position [101, 0]
click at [243, 234] on button at bounding box center [246, 231] width 8 height 8
click at [246, 194] on button at bounding box center [246, 191] width 8 height 8
click at [241, 105] on span "Bingo fundraiser to help raise money for Warwick Ice Hockey Club. Funds raised …" at bounding box center [137, 116] width 210 height 35
click at [245, 104] on button at bounding box center [246, 103] width 8 height 8
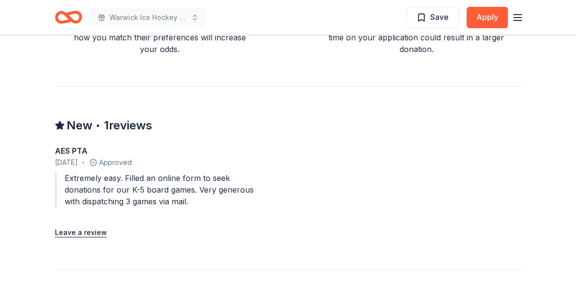
scroll to position [845, 0]
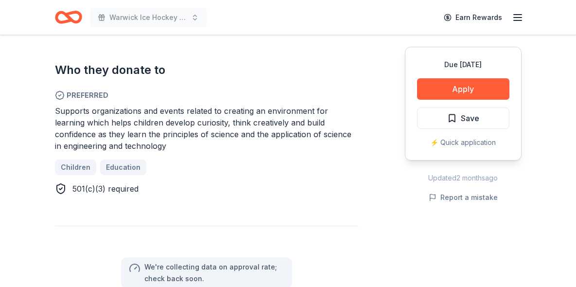
scroll to position [527, 0]
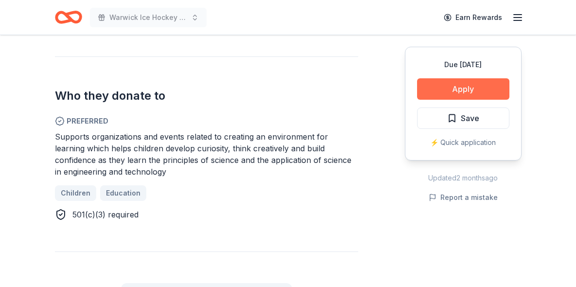
click at [440, 88] on button "Apply" at bounding box center [463, 88] width 92 height 21
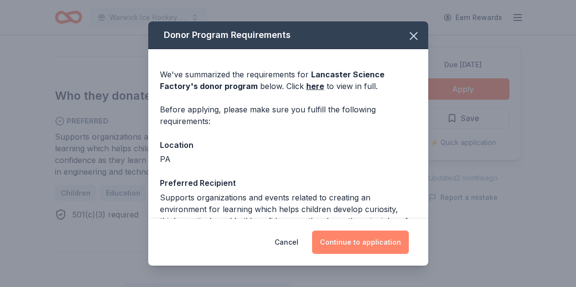
click at [372, 240] on button "Continue to application" at bounding box center [360, 241] width 97 height 23
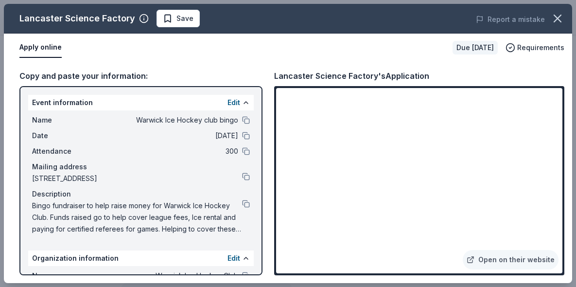
click at [247, 210] on div "Bingo fundraiser to help raise money for Warwick Ice Hockey Club. Funds raised …" at bounding box center [141, 217] width 218 height 35
click at [246, 206] on button at bounding box center [246, 204] width 8 height 8
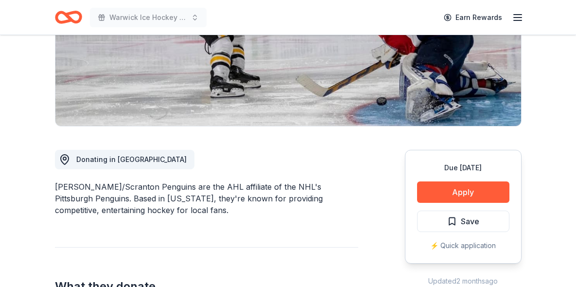
scroll to position [170, 0]
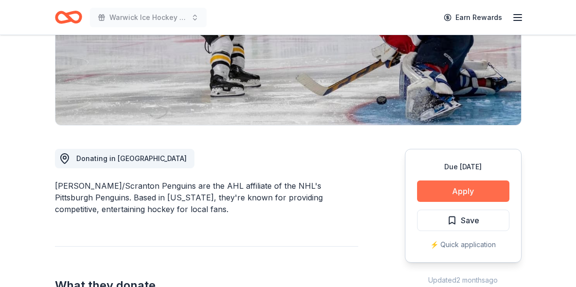
click at [420, 185] on button "Apply" at bounding box center [463, 190] width 92 height 21
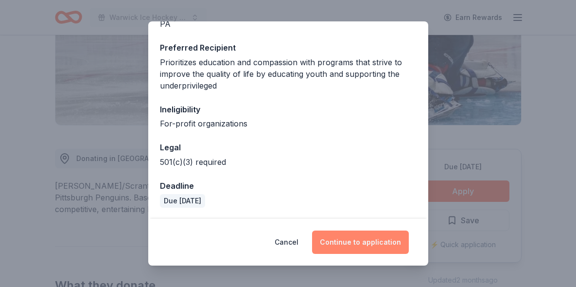
scroll to position [135, 0]
click at [356, 242] on button "Continue to application" at bounding box center [360, 241] width 97 height 23
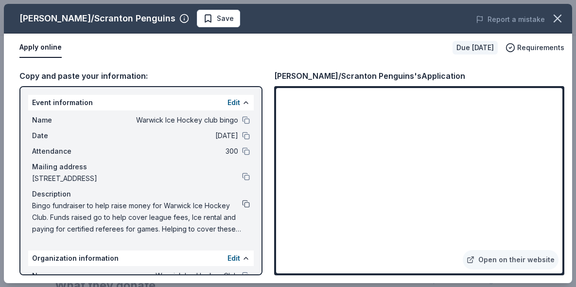
click at [243, 204] on button at bounding box center [246, 204] width 8 height 8
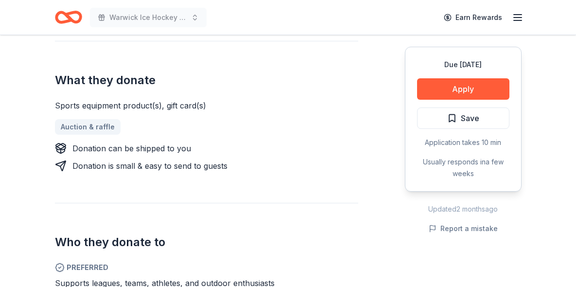
scroll to position [357, 0]
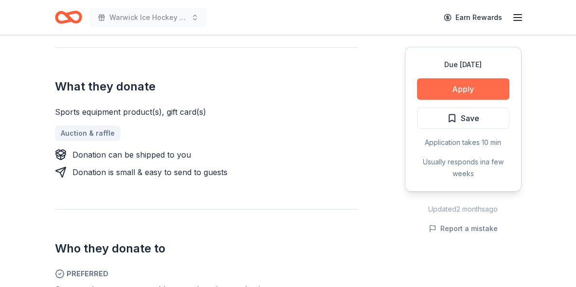
click at [446, 81] on button "Apply" at bounding box center [463, 88] width 92 height 21
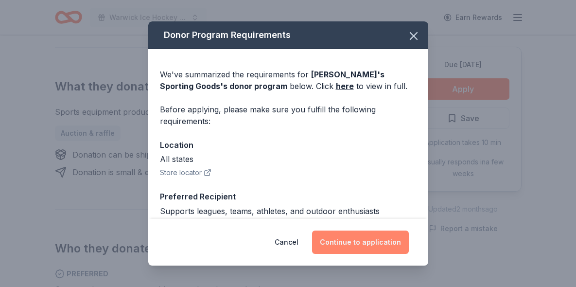
click at [375, 238] on button "Continue to application" at bounding box center [360, 241] width 97 height 23
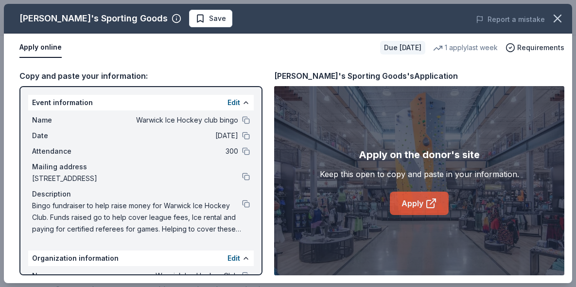
click at [407, 208] on link "Apply" at bounding box center [419, 202] width 59 height 23
click at [408, 190] on div "Apply on the donor's site Keep this open to copy and paste in your information.…" at bounding box center [419, 181] width 199 height 68
click at [407, 207] on link "Apply" at bounding box center [419, 202] width 59 height 23
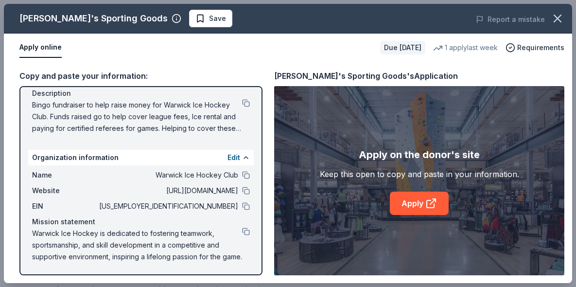
scroll to position [101, 0]
click at [245, 189] on button at bounding box center [246, 191] width 8 height 8
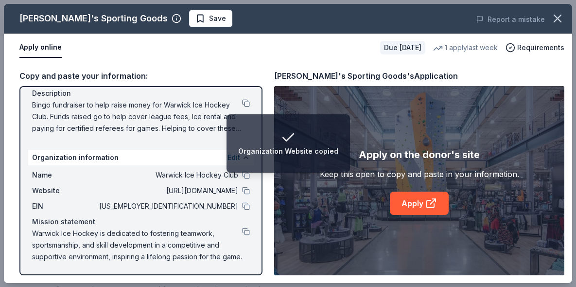
click at [243, 100] on button at bounding box center [246, 103] width 8 height 8
